Goal: Task Accomplishment & Management: Complete application form

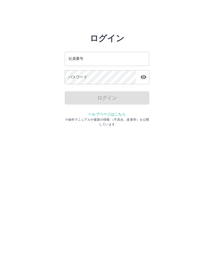
click at [76, 58] on div "社員番号 社員番号" at bounding box center [107, 59] width 85 height 14
type input "*******"
click at [78, 79] on div "パスワード パスワード" at bounding box center [107, 77] width 85 height 15
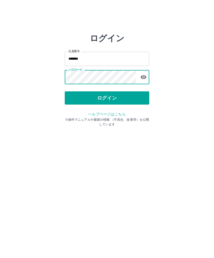
click at [107, 99] on button "ログイン" at bounding box center [107, 97] width 85 height 13
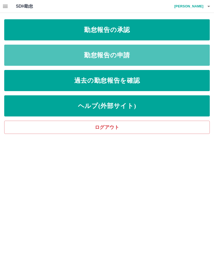
click at [123, 53] on link "勤怠報告の申請" at bounding box center [106, 55] width 205 height 21
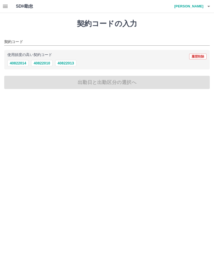
click at [67, 64] on button "40822013" at bounding box center [65, 63] width 21 height 6
type input "********"
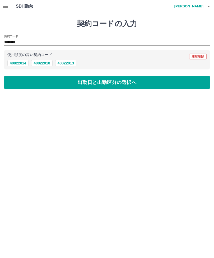
click at [98, 81] on button "出勤日と出勤区分の選択へ" at bounding box center [106, 82] width 205 height 13
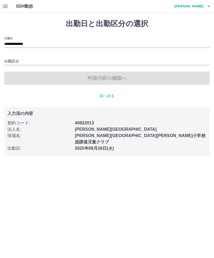
click at [16, 60] on input "出勤区分" at bounding box center [106, 61] width 205 height 7
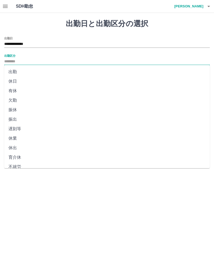
click at [16, 70] on li "出勤" at bounding box center [106, 72] width 205 height 10
type input "**"
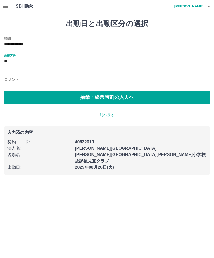
click at [105, 99] on button "始業・終業時刻の入力へ" at bounding box center [106, 97] width 205 height 13
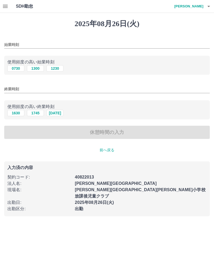
click at [18, 65] on button "0730" at bounding box center [15, 68] width 17 height 6
type input "****"
click at [17, 112] on button "1630" at bounding box center [15, 113] width 17 height 6
type input "****"
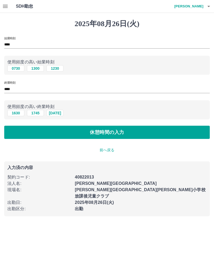
click at [101, 132] on button "休憩時間の入力" at bounding box center [106, 132] width 205 height 13
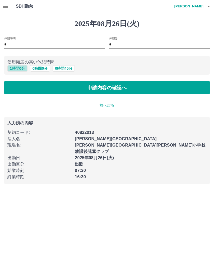
click at [19, 67] on button "1 時間 0 分" at bounding box center [17, 68] width 20 height 6
type input "*"
click at [103, 86] on button "申請内容の確認へ" at bounding box center [106, 87] width 205 height 13
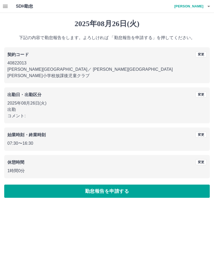
click at [112, 185] on button "勤怠報告を申請する" at bounding box center [106, 191] width 205 height 13
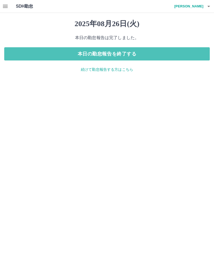
click at [127, 52] on button "本日の勤怠報告を終了する" at bounding box center [106, 53] width 205 height 13
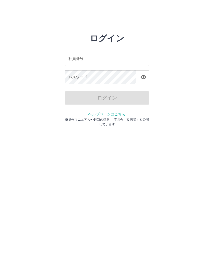
click at [79, 59] on div "社員番号 社員番号" at bounding box center [107, 59] width 85 height 14
type input "*******"
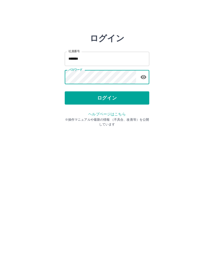
click at [112, 98] on button "ログイン" at bounding box center [107, 97] width 85 height 13
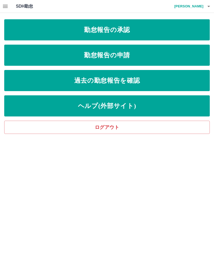
click at [121, 30] on link "勤怠報告の承認" at bounding box center [106, 29] width 205 height 21
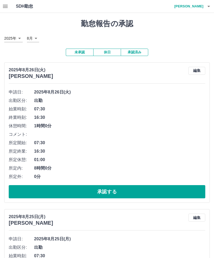
click at [116, 189] on button "承認する" at bounding box center [107, 191] width 196 height 13
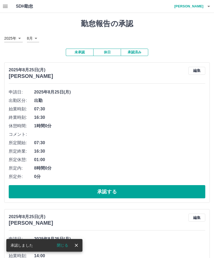
click at [107, 189] on button "承認する" at bounding box center [107, 191] width 196 height 13
click at [121, 191] on button "承認する" at bounding box center [107, 191] width 196 height 13
click at [111, 191] on button "承認する" at bounding box center [107, 191] width 196 height 13
click at [119, 189] on button "承認する" at bounding box center [107, 191] width 196 height 13
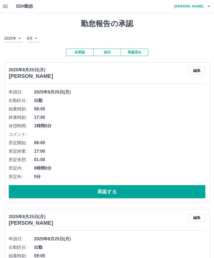
click at [115, 197] on button "承認する" at bounding box center [107, 191] width 196 height 13
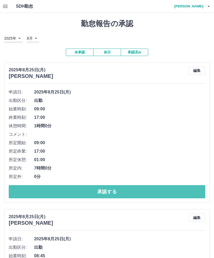
click at [112, 191] on button "承認する" at bounding box center [107, 191] width 196 height 13
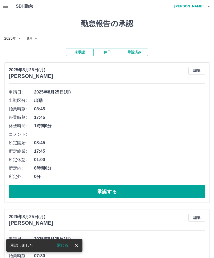
click at [110, 187] on button "承認する" at bounding box center [107, 191] width 196 height 13
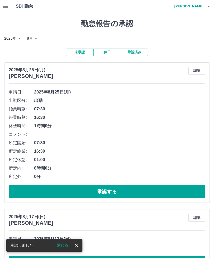
click at [108, 186] on button "承認する" at bounding box center [107, 191] width 196 height 13
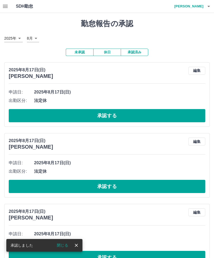
click at [105, 114] on button "承認する" at bounding box center [107, 115] width 196 height 13
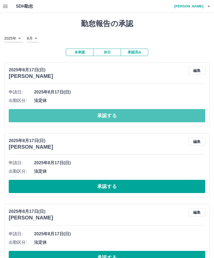
click at [107, 115] on button "承認する" at bounding box center [107, 115] width 196 height 13
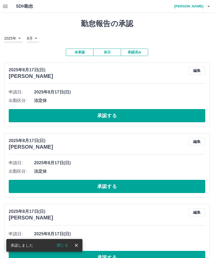
click at [102, 111] on button "承認する" at bounding box center [107, 115] width 196 height 13
click at [112, 114] on button "承認する" at bounding box center [107, 115] width 196 height 13
click at [110, 113] on button "承認する" at bounding box center [107, 115] width 196 height 13
click at [111, 114] on button "承認する" at bounding box center [107, 115] width 196 height 13
click at [105, 115] on button "承認する" at bounding box center [107, 115] width 196 height 13
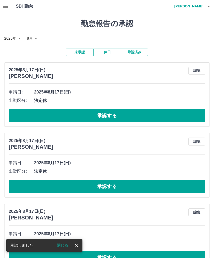
click at [109, 114] on button "承認する" at bounding box center [107, 115] width 196 height 13
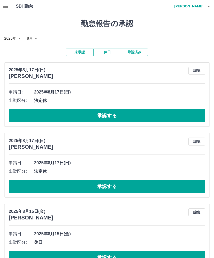
click at [104, 114] on button "承認する" at bounding box center [107, 115] width 196 height 13
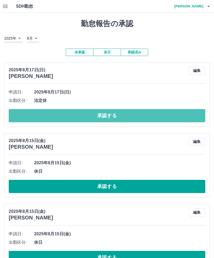
click at [108, 111] on button "承認する" at bounding box center [107, 115] width 196 height 13
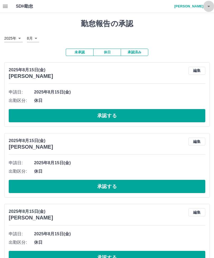
click at [207, 9] on icon "button" at bounding box center [208, 6] width 6 height 6
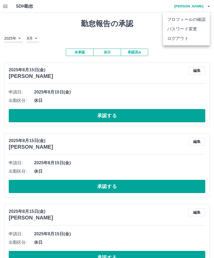
click at [180, 38] on li "ログアウト" at bounding box center [186, 39] width 47 height 10
